Goal: Task Accomplishment & Management: Use online tool/utility

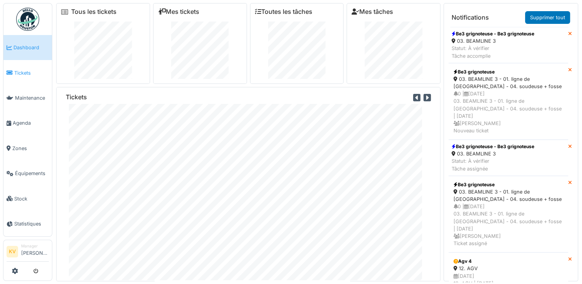
click at [23, 74] on span "Tickets" at bounding box center [31, 72] width 35 height 7
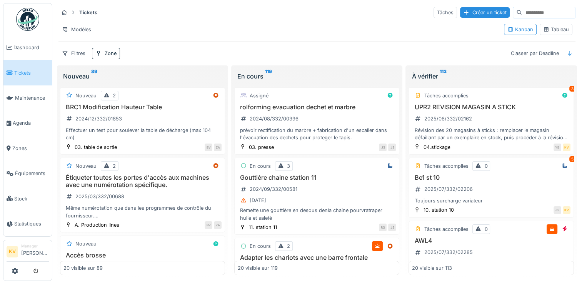
click at [559, 30] on div "Tableau" at bounding box center [556, 29] width 26 height 7
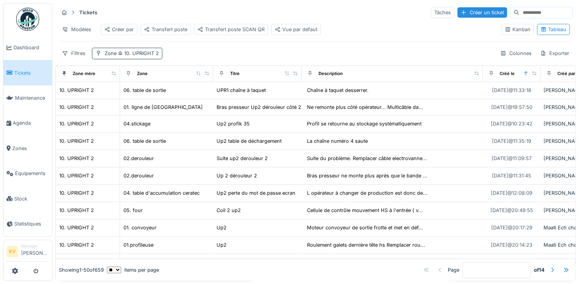
click at [145, 56] on span "10. UPRIGHT 2" at bounding box center [137, 53] width 42 height 6
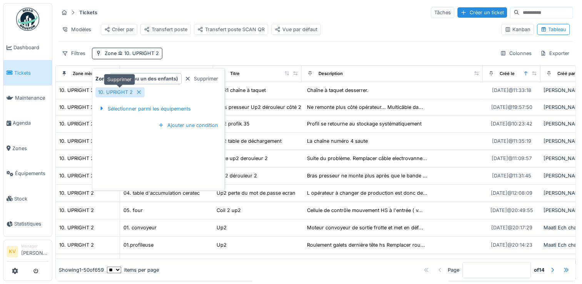
click at [137, 93] on icon at bounding box center [139, 92] width 4 height 4
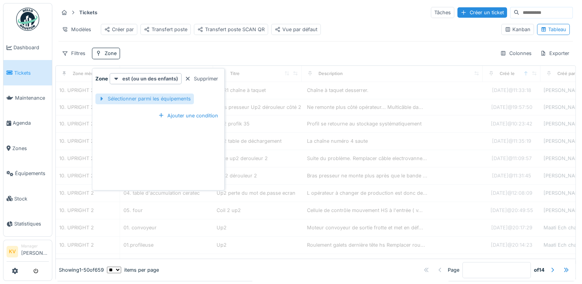
click at [136, 98] on div "Sélectionner parmi les équipements" at bounding box center [144, 98] width 98 height 10
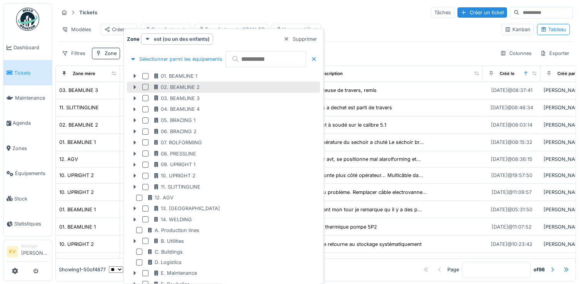
click at [147, 90] on div at bounding box center [145, 87] width 6 height 6
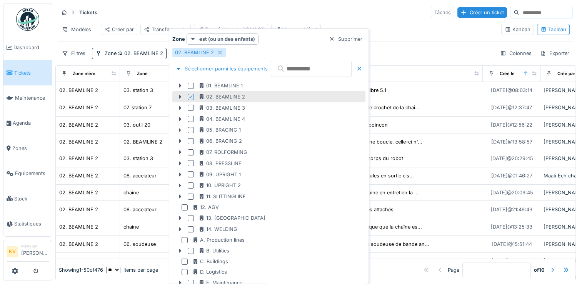
click at [334, 16] on div "Tickets Tâches Créer un ticket" at bounding box center [315, 12] width 514 height 13
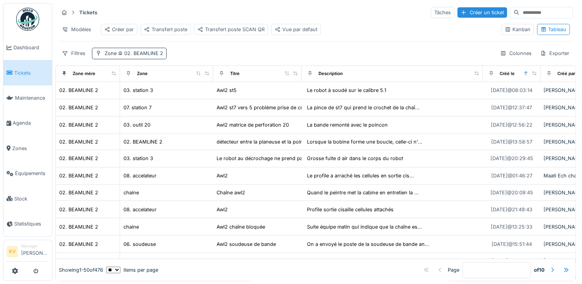
click at [150, 56] on span "02. BEAMLINE 2" at bounding box center [139, 53] width 47 height 6
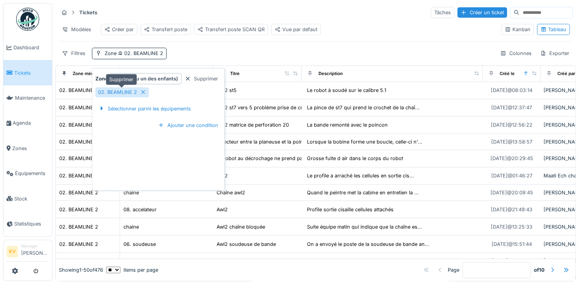
click at [144, 91] on icon at bounding box center [143, 92] width 6 height 5
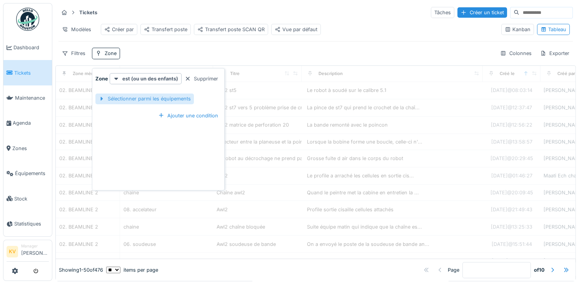
click at [144, 99] on div "Sélectionner parmi les équipements" at bounding box center [144, 98] width 98 height 10
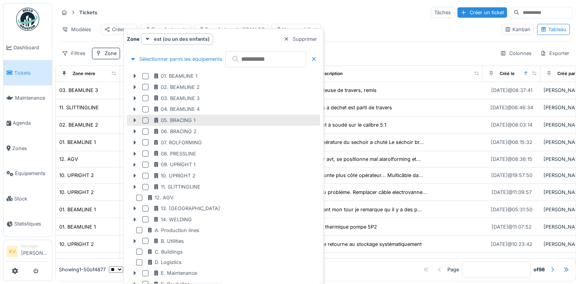
click at [183, 124] on div "05. BRACING 1" at bounding box center [223, 120] width 193 height 11
click at [143, 121] on div at bounding box center [145, 120] width 6 height 6
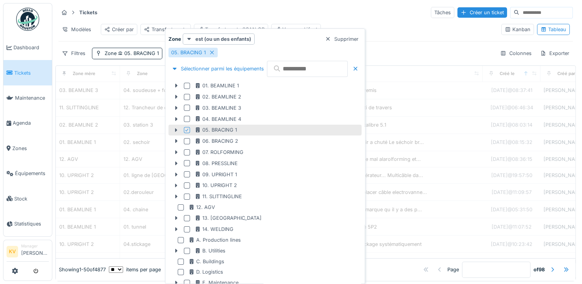
click at [260, 14] on div "Tickets Tâches Créer un ticket" at bounding box center [315, 12] width 514 height 13
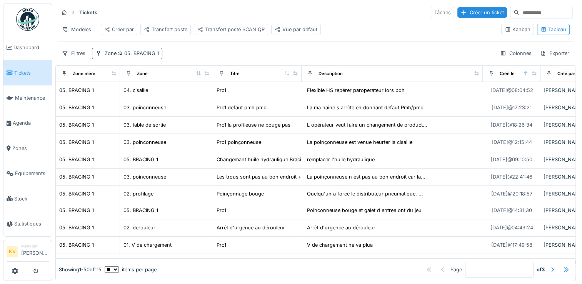
click at [149, 56] on span "05. BRACING 1" at bounding box center [137, 53] width 42 height 6
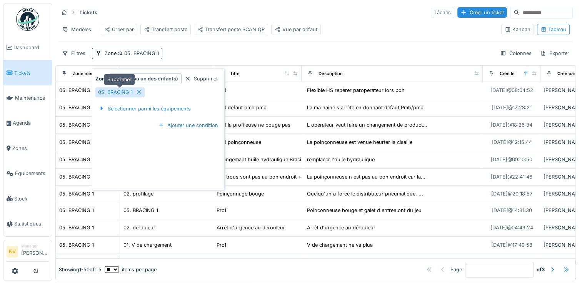
click at [137, 92] on icon at bounding box center [139, 92] width 6 height 5
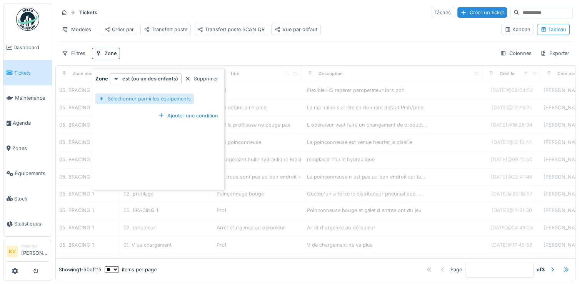
click at [153, 98] on div "Sélectionner parmi les équipements" at bounding box center [144, 98] width 98 height 10
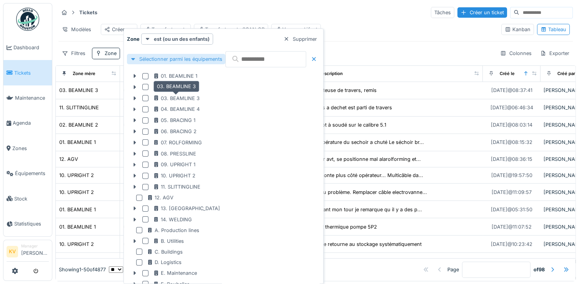
click at [153, 98] on icon at bounding box center [156, 97] width 6 height 5
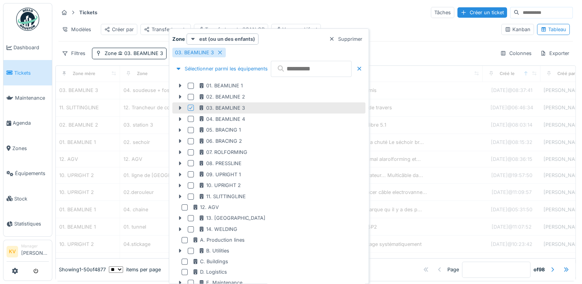
click at [248, 10] on div "Tickets Tâches Créer un ticket" at bounding box center [315, 12] width 514 height 13
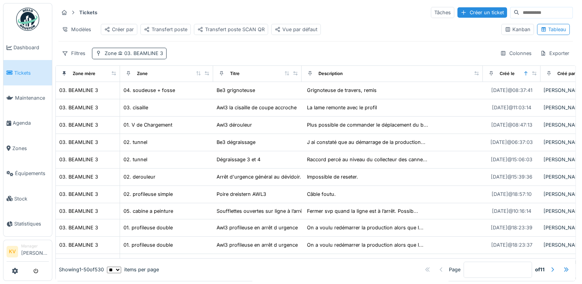
click at [158, 56] on span "03. BEAMLINE 3" at bounding box center [139, 53] width 47 height 6
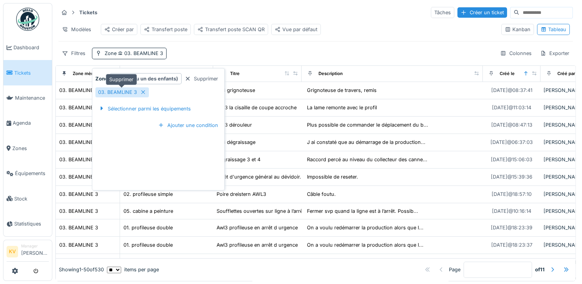
click at [141, 92] on icon at bounding box center [143, 92] width 4 height 4
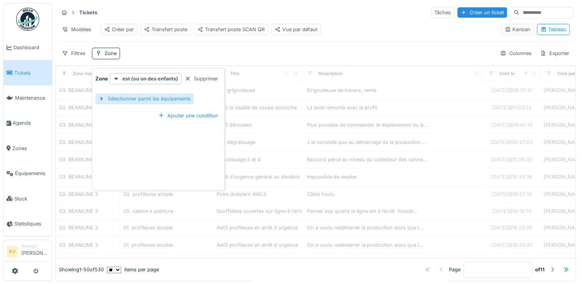
click at [141, 98] on div "Sélectionner parmi les équipements" at bounding box center [144, 98] width 98 height 10
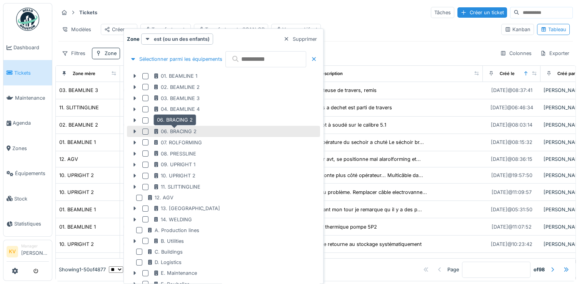
click at [163, 130] on div "06. BRACING 2" at bounding box center [174, 131] width 43 height 7
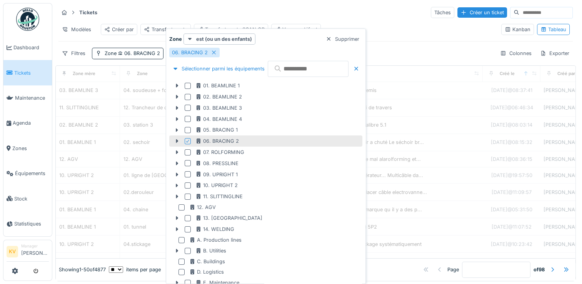
click at [277, 9] on div "Tickets Tâches Créer un ticket" at bounding box center [315, 12] width 514 height 13
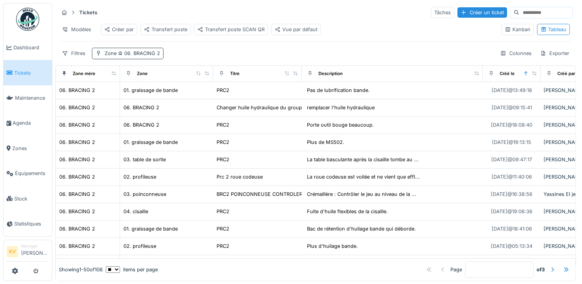
click at [145, 56] on span "06. BRACING 2" at bounding box center [137, 53] width 43 height 6
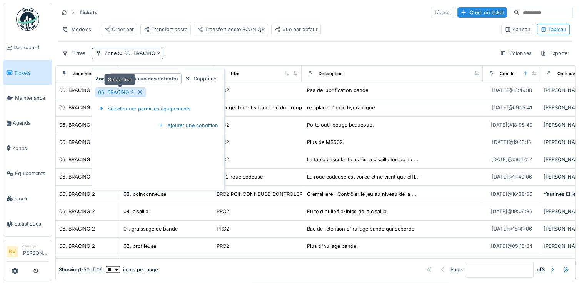
click at [140, 93] on icon at bounding box center [140, 92] width 4 height 4
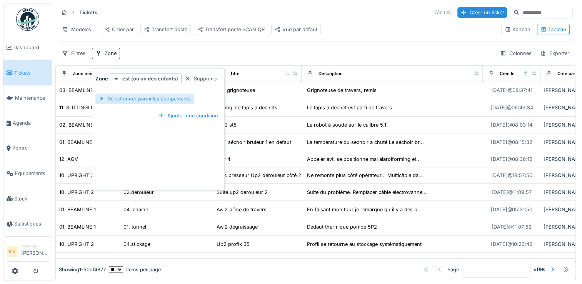
click at [143, 100] on div "Sélectionner parmi les équipements" at bounding box center [144, 98] width 98 height 10
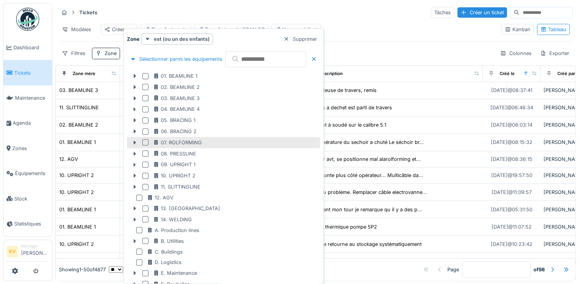
click at [145, 144] on div at bounding box center [145, 142] width 6 height 6
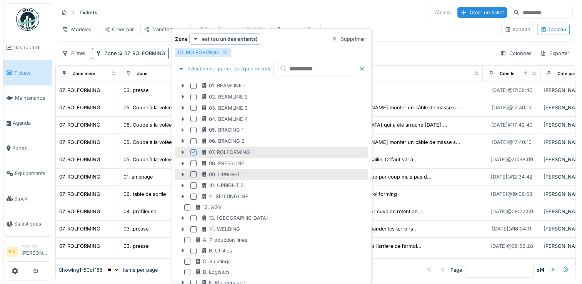
click at [193, 176] on div at bounding box center [193, 174] width 6 height 6
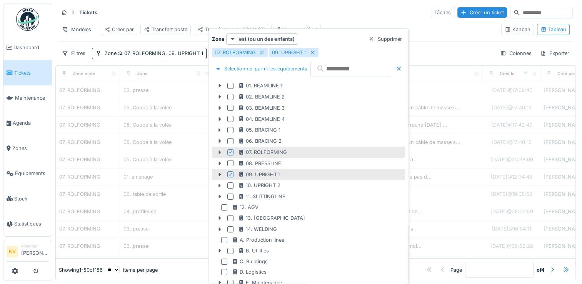
click at [230, 151] on icon at bounding box center [230, 152] width 5 height 4
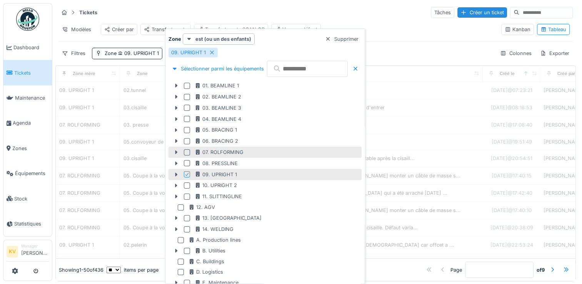
click at [295, 7] on div "Tickets Tâches Créer un ticket" at bounding box center [315, 12] width 514 height 13
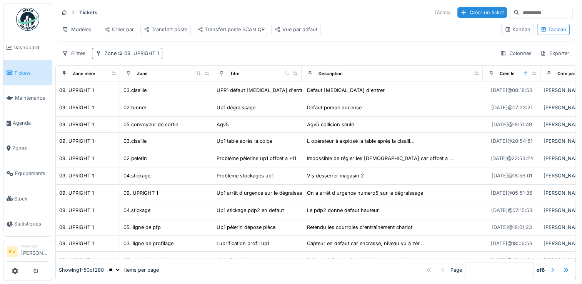
click at [144, 56] on span "09. UPRIGHT 1" at bounding box center [137, 53] width 42 height 6
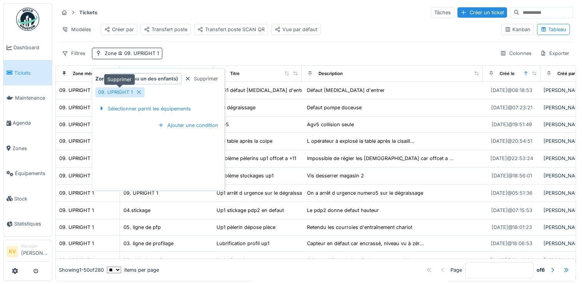
click at [134, 90] on div "09. UPRIGHT 1" at bounding box center [119, 92] width 49 height 10
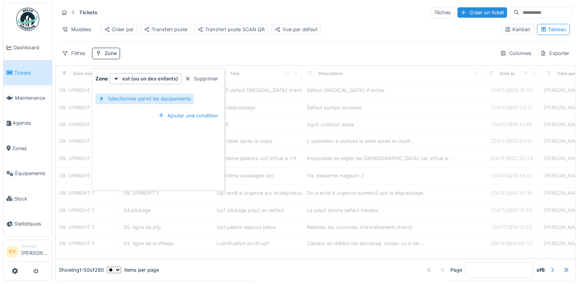
click at [142, 98] on div "Sélectionner parmi les équipements" at bounding box center [144, 98] width 98 height 10
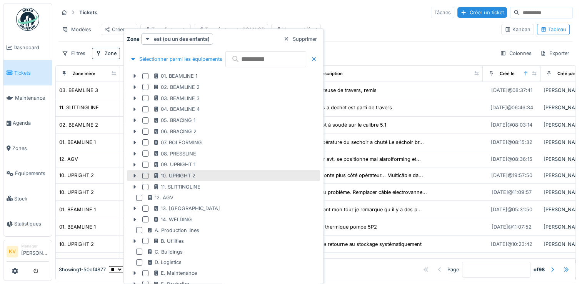
click at [148, 176] on div at bounding box center [145, 176] width 6 height 6
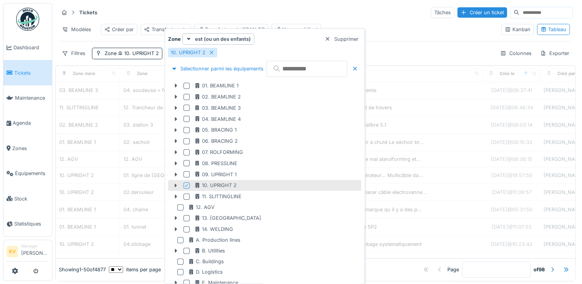
click at [328, 13] on div "Tickets Tâches Créer un ticket" at bounding box center [315, 12] width 514 height 13
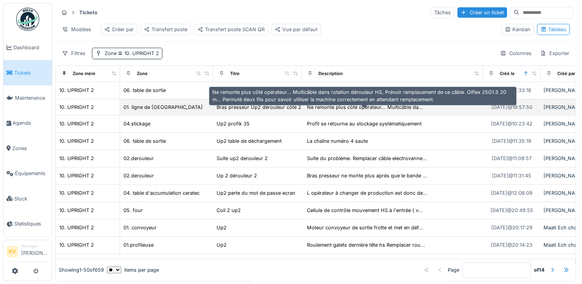
click at [368, 111] on div "Ne remonte plus côté opérateur... Multicâble da..." at bounding box center [365, 106] width 116 height 7
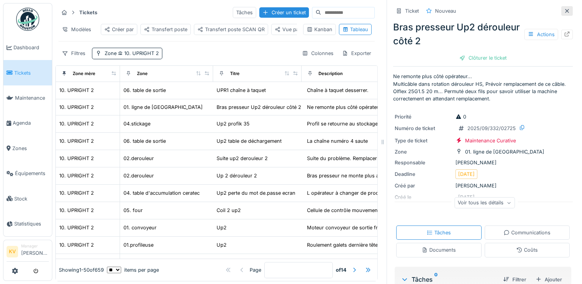
click at [565, 10] on icon at bounding box center [567, 11] width 4 height 4
